Goal: Information Seeking & Learning: Learn about a topic

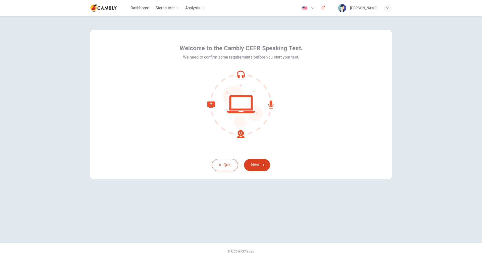
click at [260, 164] on button "Next" at bounding box center [257, 165] width 26 height 12
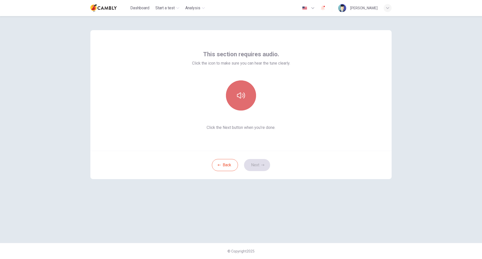
click at [245, 100] on button "button" at bounding box center [241, 95] width 30 height 30
click at [260, 164] on button "Next" at bounding box center [257, 165] width 26 height 12
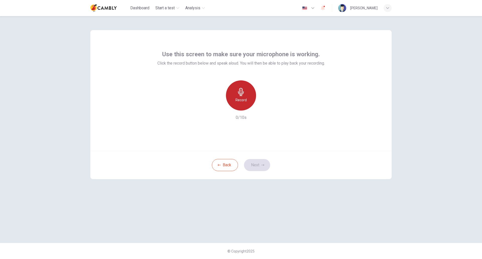
click at [245, 100] on h6 "Record" at bounding box center [241, 100] width 11 height 6
click at [263, 106] on icon "button" at bounding box center [264, 106] width 5 height 5
click at [261, 164] on icon "button" at bounding box center [262, 164] width 3 height 3
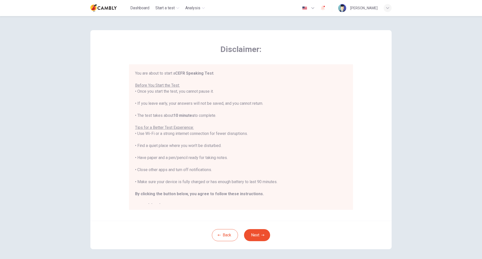
scroll to position [6, 0]
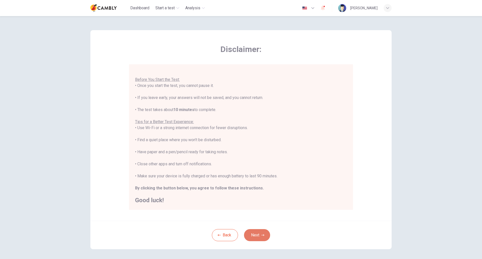
click at [259, 234] on button "Next" at bounding box center [257, 235] width 26 height 12
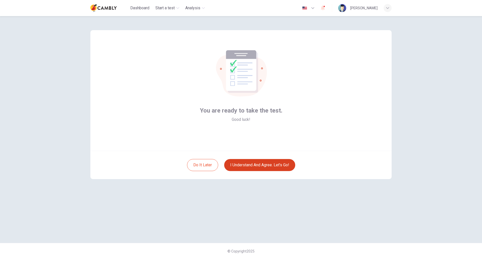
click at [265, 167] on button "I understand and agree. Let’s go!" at bounding box center [259, 165] width 71 height 12
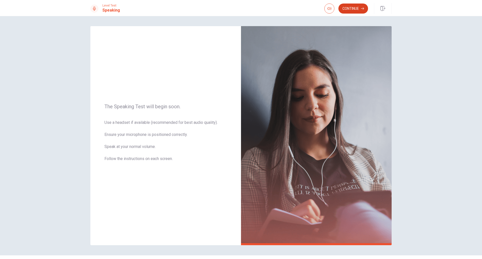
click at [352, 9] on button "Continue" at bounding box center [353, 9] width 30 height 10
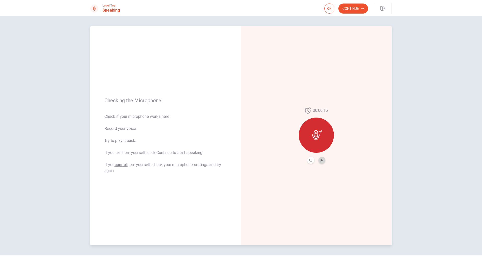
click at [319, 162] on button "Play Audio" at bounding box center [321, 160] width 7 height 7
click at [323, 161] on button "Play Audio" at bounding box center [321, 160] width 7 height 7
click at [323, 161] on button "Pause Audio" at bounding box center [321, 160] width 7 height 7
click at [317, 141] on div at bounding box center [316, 135] width 35 height 35
click at [356, 10] on button "Continue" at bounding box center [353, 9] width 30 height 10
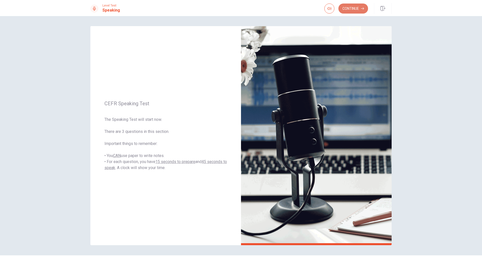
click at [355, 12] on button "Continue" at bounding box center [353, 9] width 30 height 10
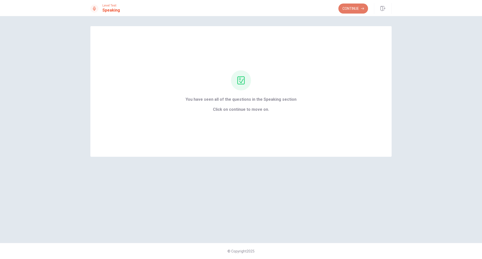
click at [355, 8] on button "Continue" at bounding box center [353, 9] width 30 height 10
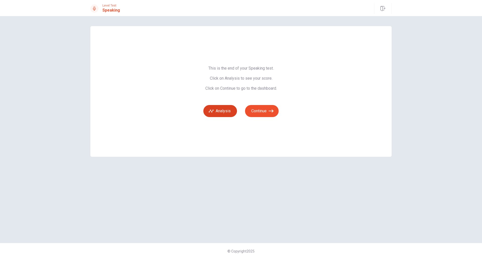
click at [224, 113] on button "Analysis" at bounding box center [220, 111] width 34 height 12
